Goal: Task Accomplishment & Management: Use online tool/utility

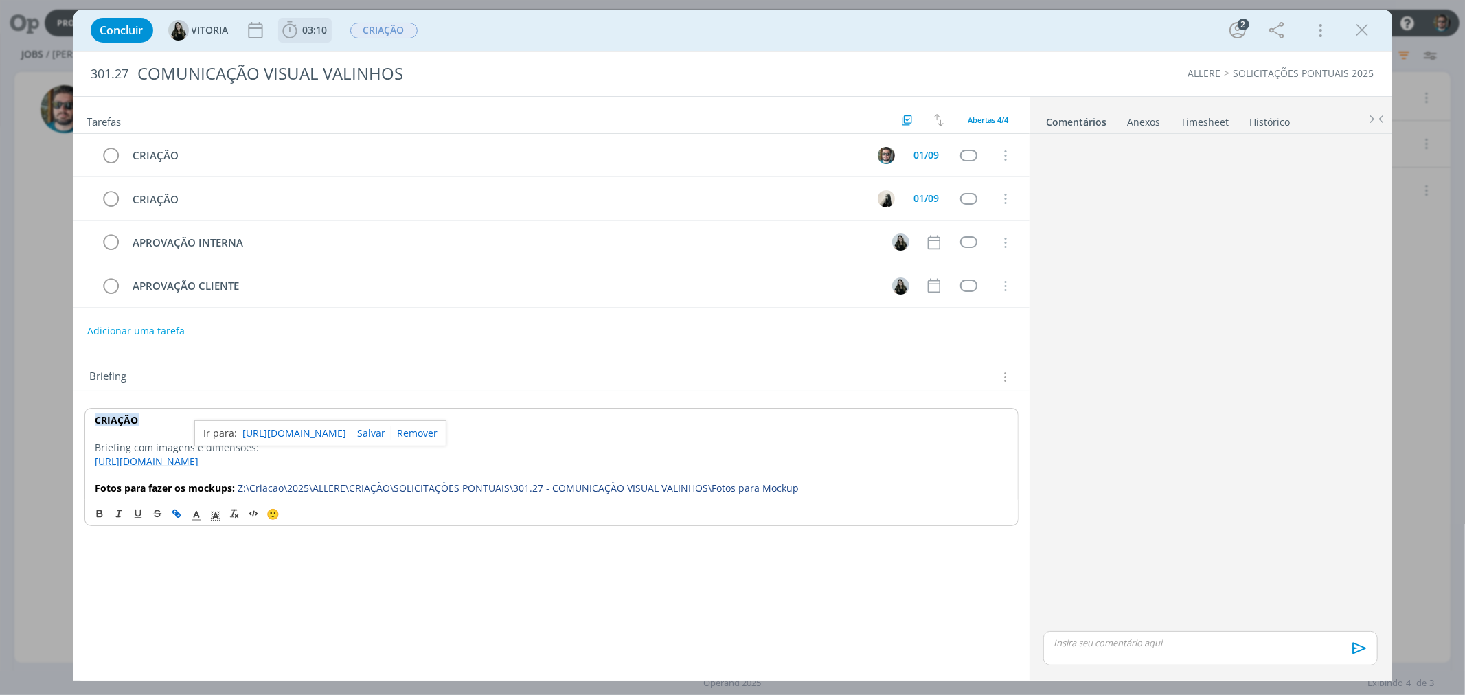
click at [313, 37] on span "03:10" at bounding box center [305, 30] width 51 height 21
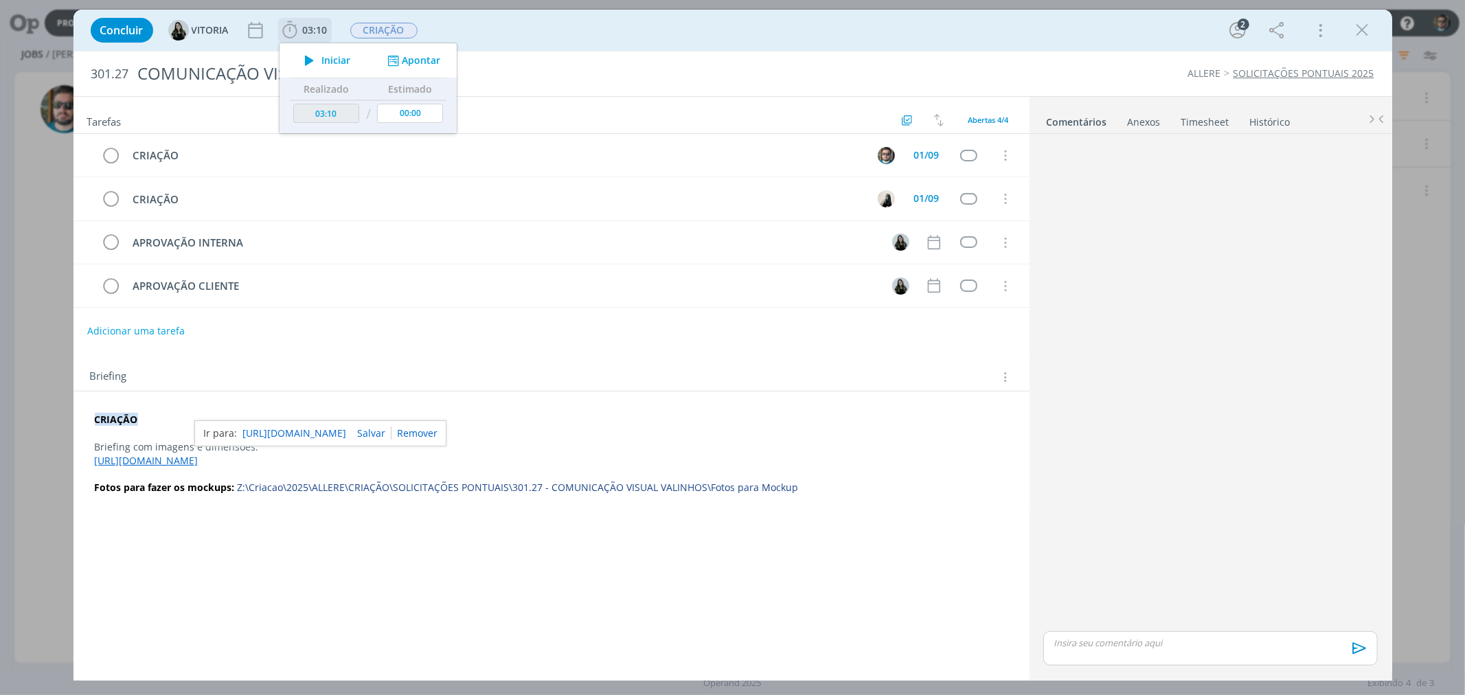
click at [327, 67] on button "Iniciar" at bounding box center [324, 60] width 54 height 19
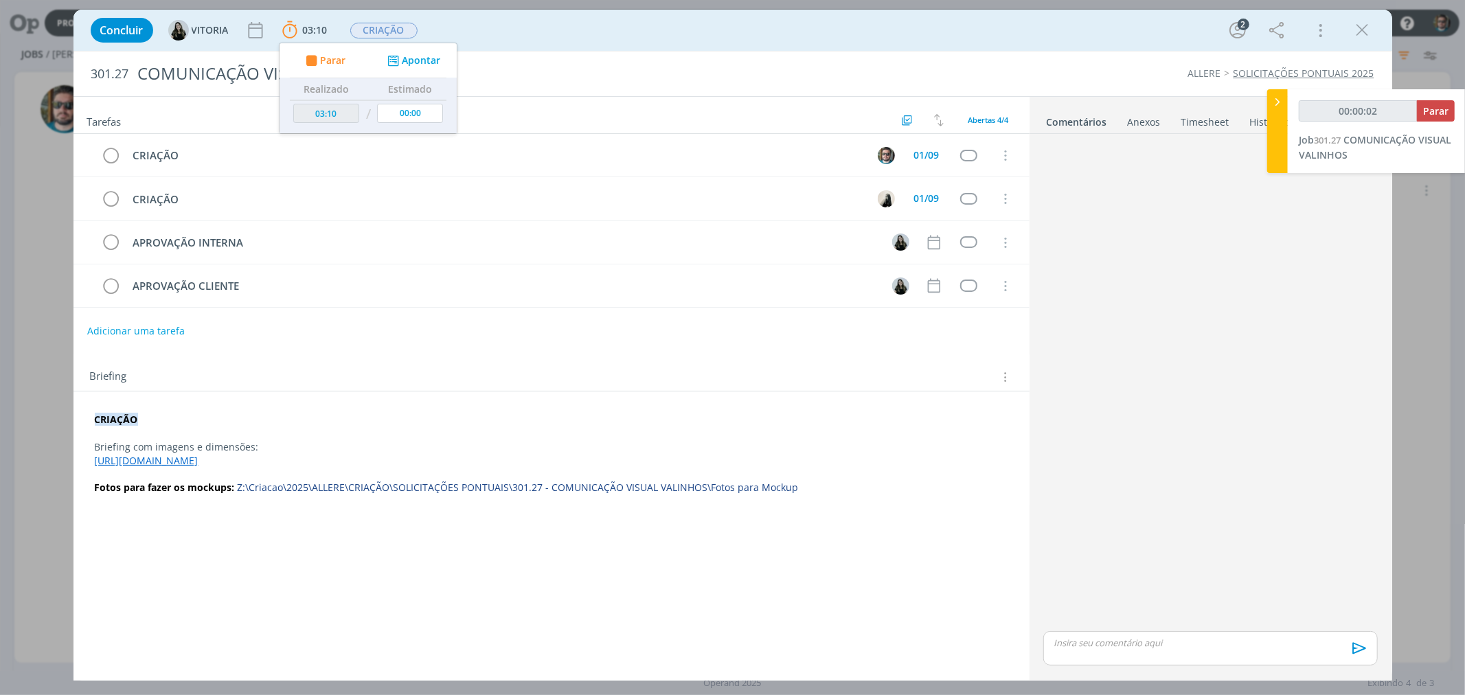
click at [36, 413] on div "Concluir VITORIA 03:10 Parar Apontar Data * 28/08/2025 Horas * 00:00 Tarefa Sel…" at bounding box center [732, 347] width 1465 height 695
click at [1376, 35] on div "Concluir VITORIA 03:10 Parar Apontar Data * 28/08/2025 Horas * 00:00 Tarefa Sel…" at bounding box center [733, 30] width 1298 height 33
click at [1364, 33] on icon "dialog" at bounding box center [1362, 30] width 21 height 21
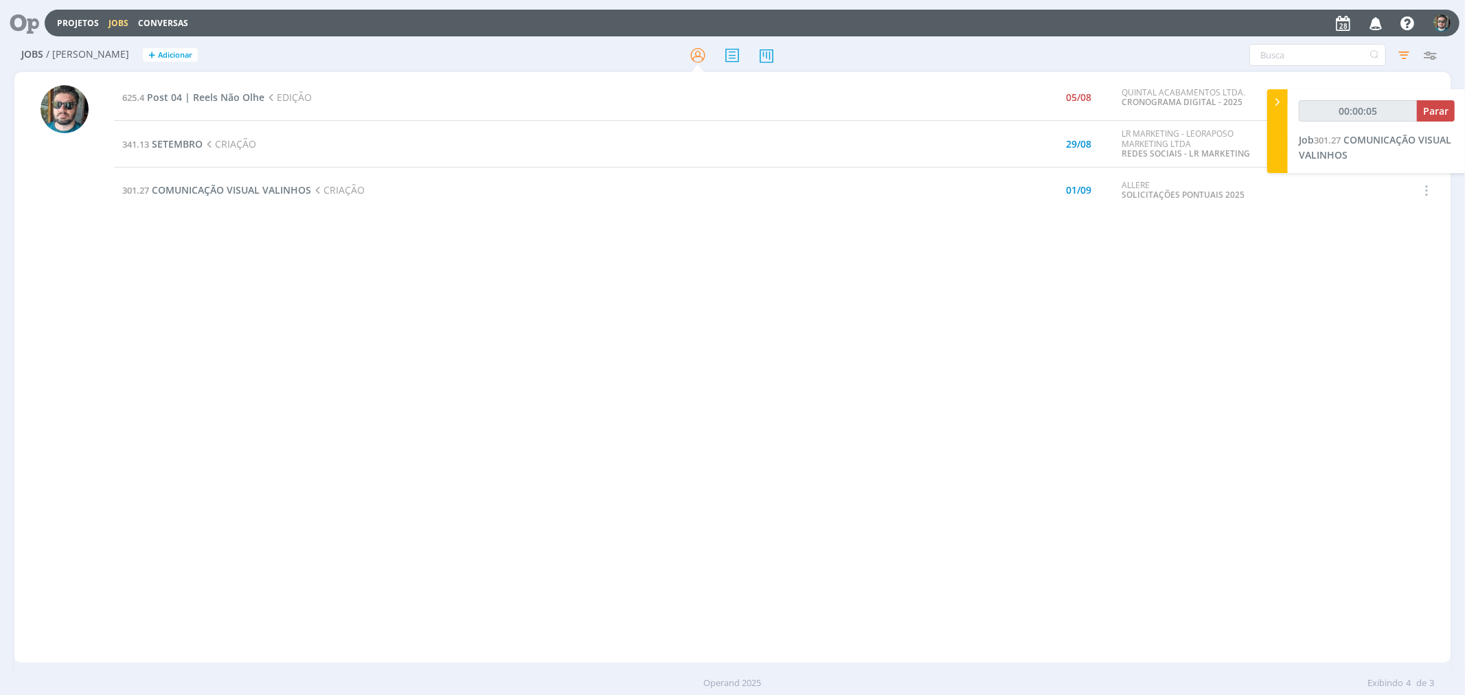
type input "00:00:06"
